Goal: Information Seeking & Learning: Learn about a topic

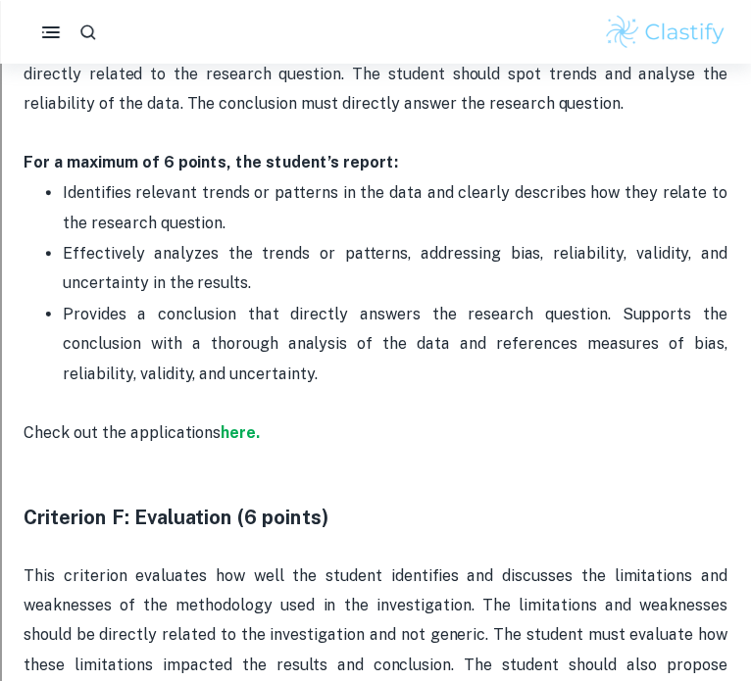
scroll to position [3870, 0]
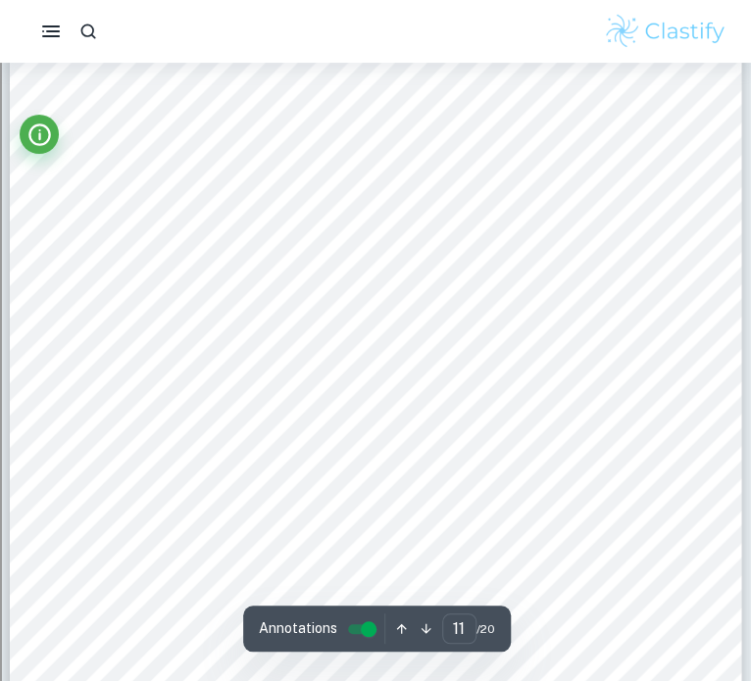
scroll to position [10129, 0]
type input "12"
